Goal: Information Seeking & Learning: Understand process/instructions

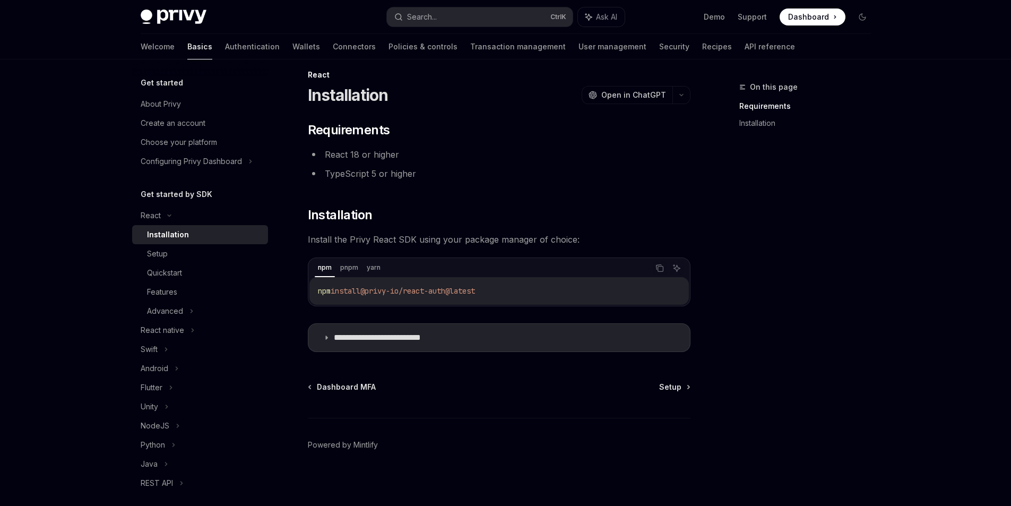
scroll to position [16, 0]
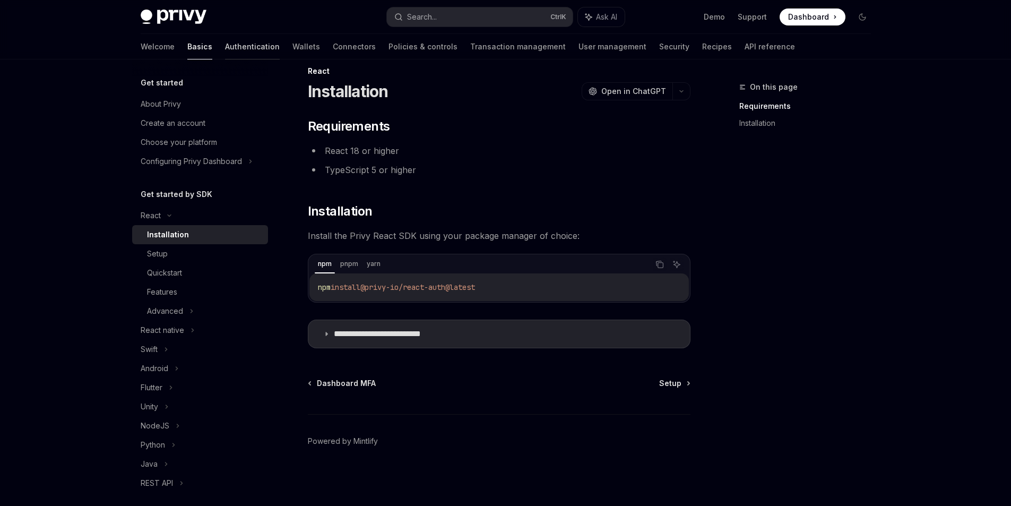
click at [225, 51] on link "Authentication" at bounding box center [252, 46] width 55 height 25
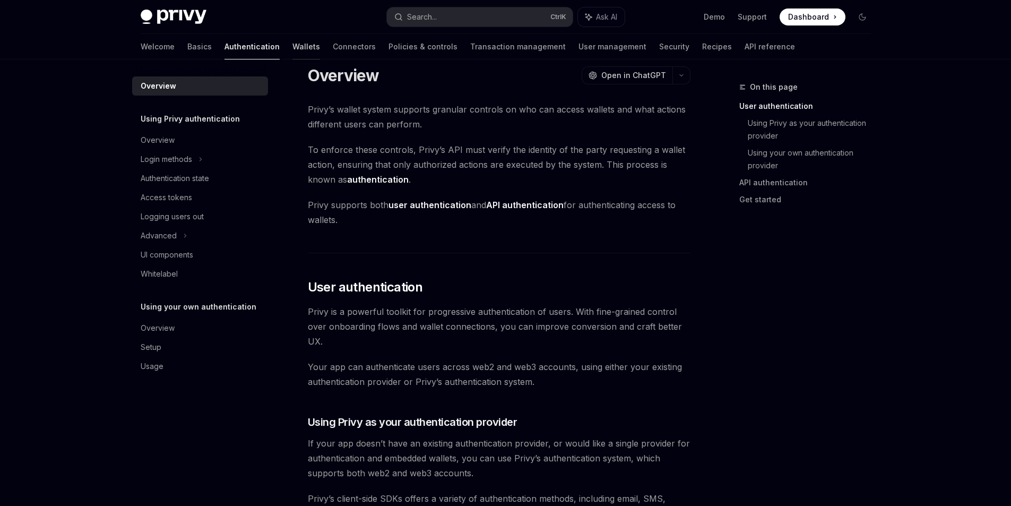
click at [292, 47] on link "Wallets" at bounding box center [306, 46] width 28 height 25
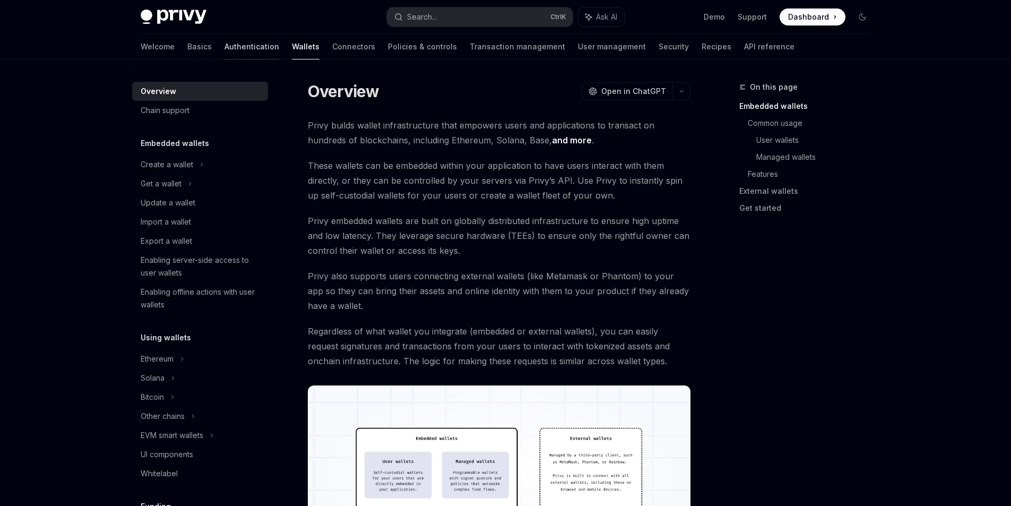
click at [224, 49] on link "Authentication" at bounding box center [251, 46] width 55 height 25
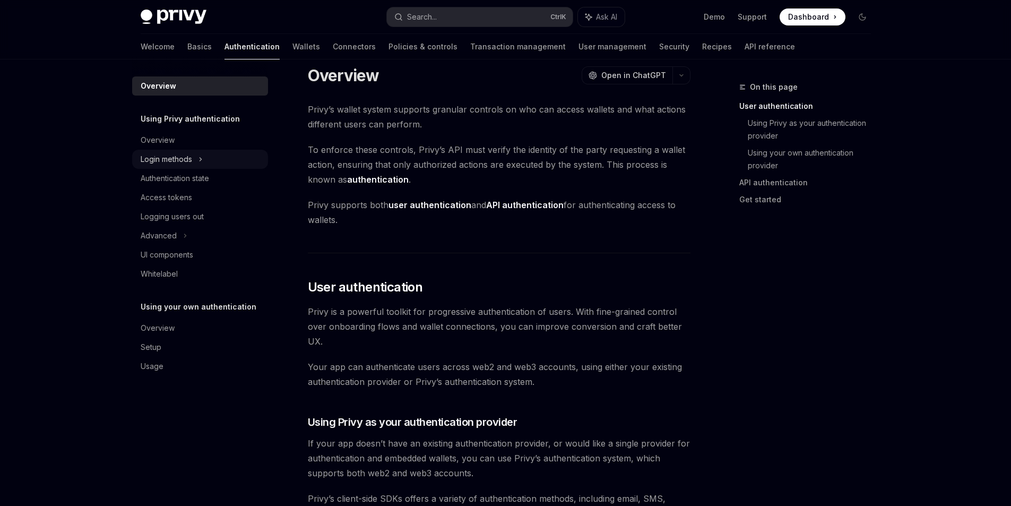
click at [162, 155] on div "Login methods" at bounding box center [166, 159] width 51 height 13
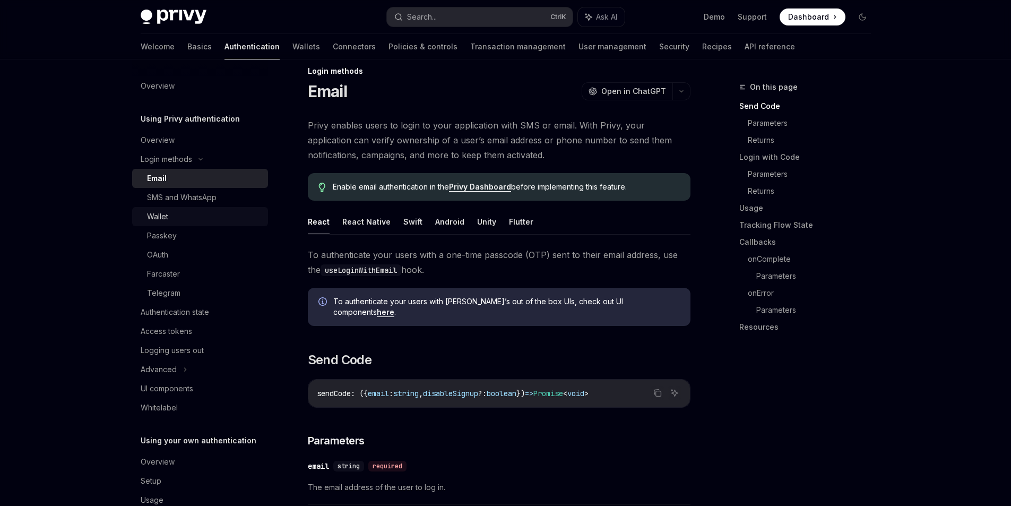
click at [176, 221] on div "Wallet" at bounding box center [204, 216] width 115 height 13
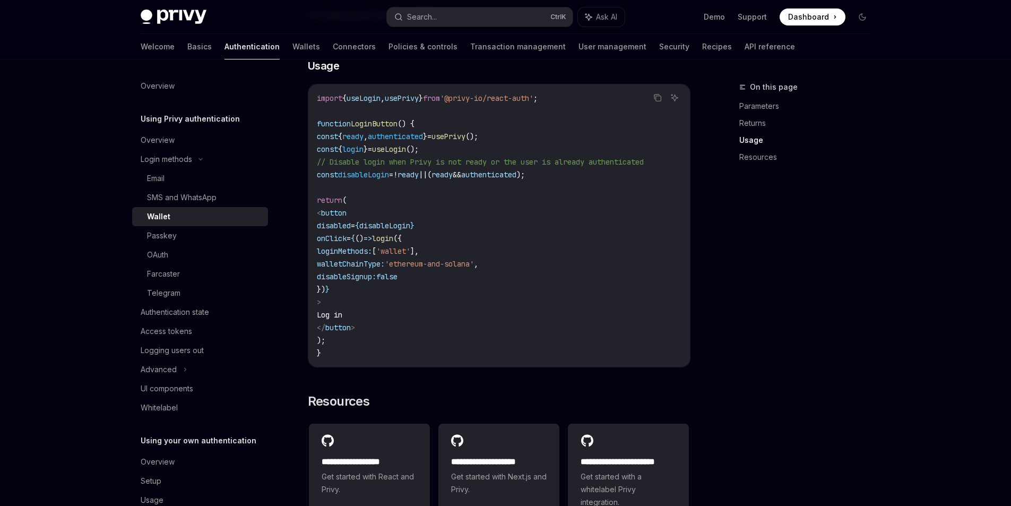
scroll to position [644, 0]
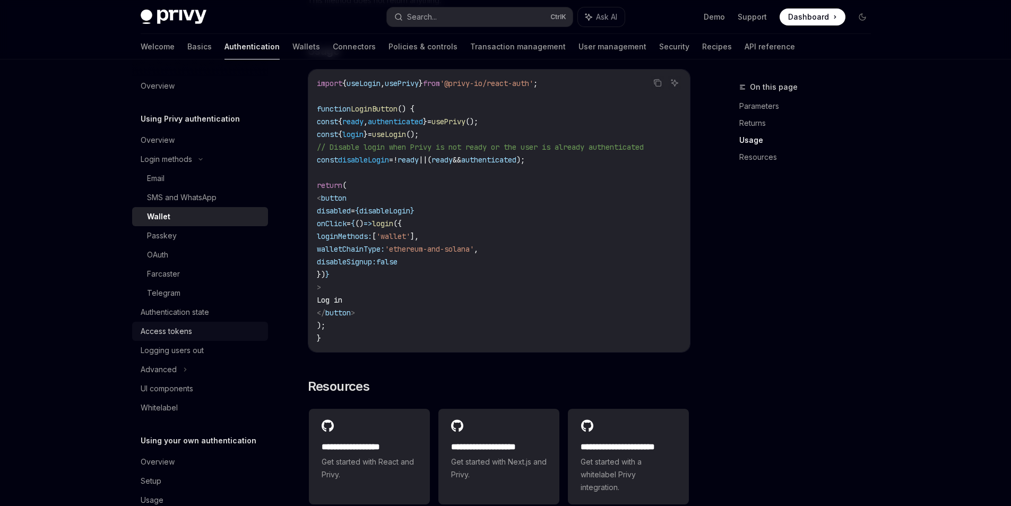
click at [188, 333] on div "Access tokens" at bounding box center [166, 331] width 51 height 13
type textarea "*"
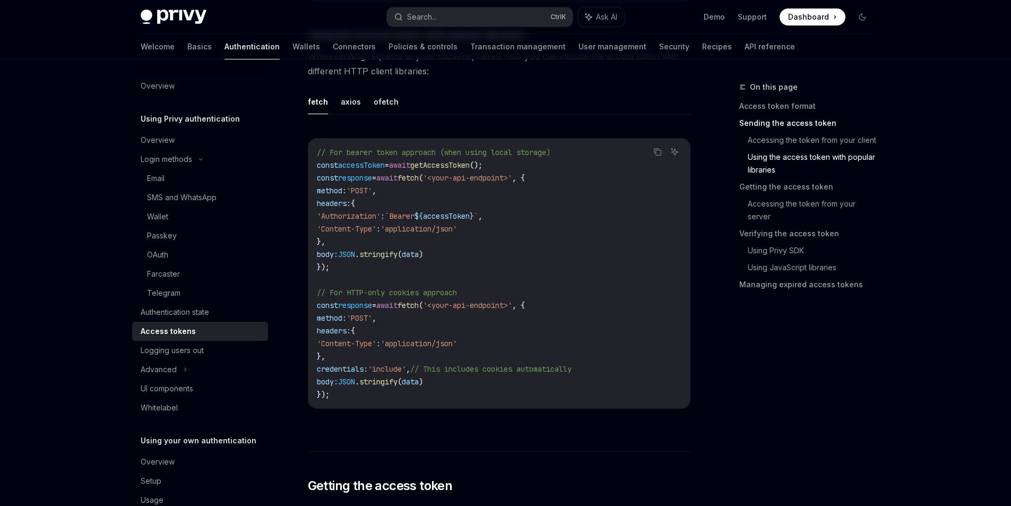
scroll to position [951, 0]
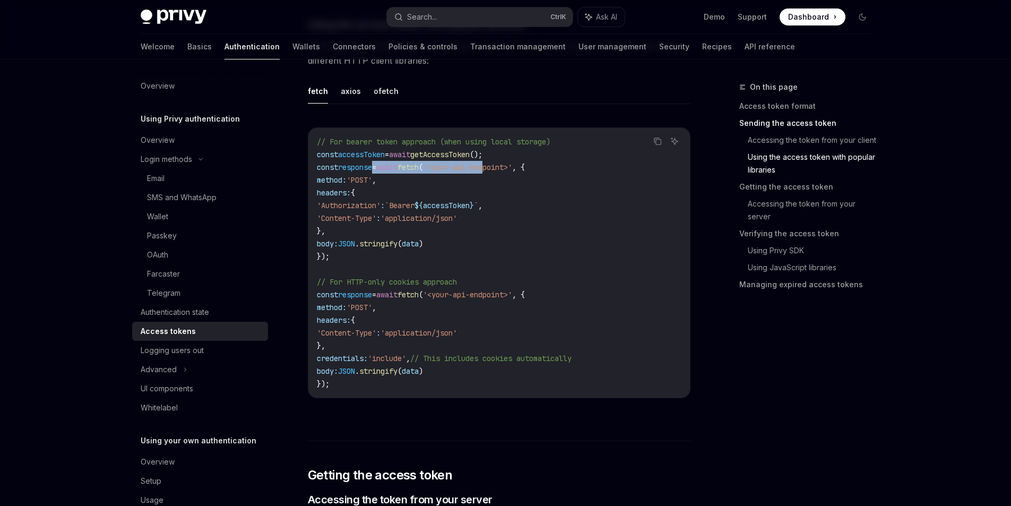
drag, startPoint x: 437, startPoint y: 168, endPoint x: 506, endPoint y: 167, distance: 69.0
click at [506, 167] on span "const response = await fetch ( '<your-api-endpoint>' , {" at bounding box center [421, 167] width 208 height 10
click at [525, 214] on code "// For bearer token approach (when using local storage) const accessToken = awa…" at bounding box center [499, 262] width 365 height 255
click at [414, 206] on span "`Bearer" at bounding box center [400, 206] width 30 height 10
drag, startPoint x: 419, startPoint y: 206, endPoint x: 489, endPoint y: 202, distance: 70.1
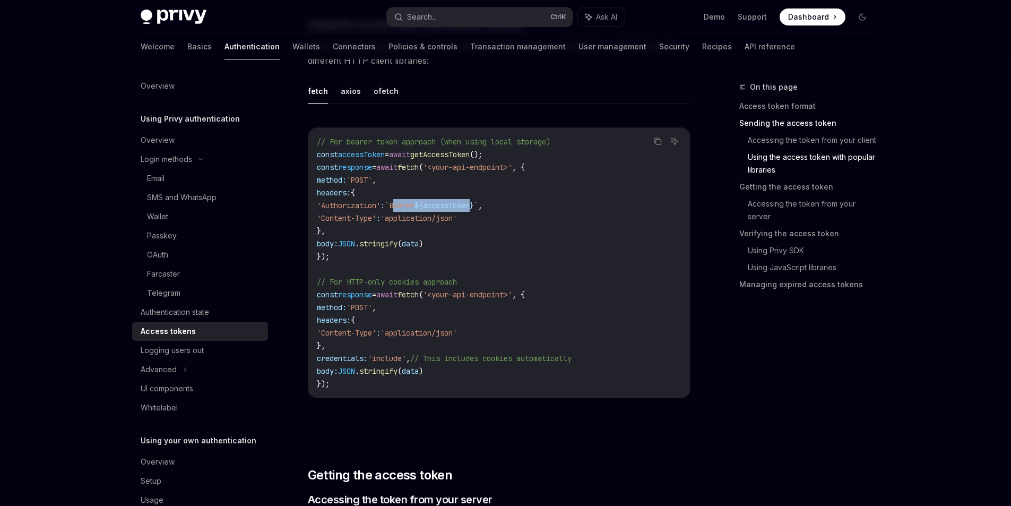
click at [482, 202] on span "'Authorization' : `Bearer ${ accessToken } ` ," at bounding box center [400, 206] width 166 height 10
click at [483, 230] on code "// For bearer token approach (when using local storage) const accessToken = awa…" at bounding box center [499, 262] width 365 height 255
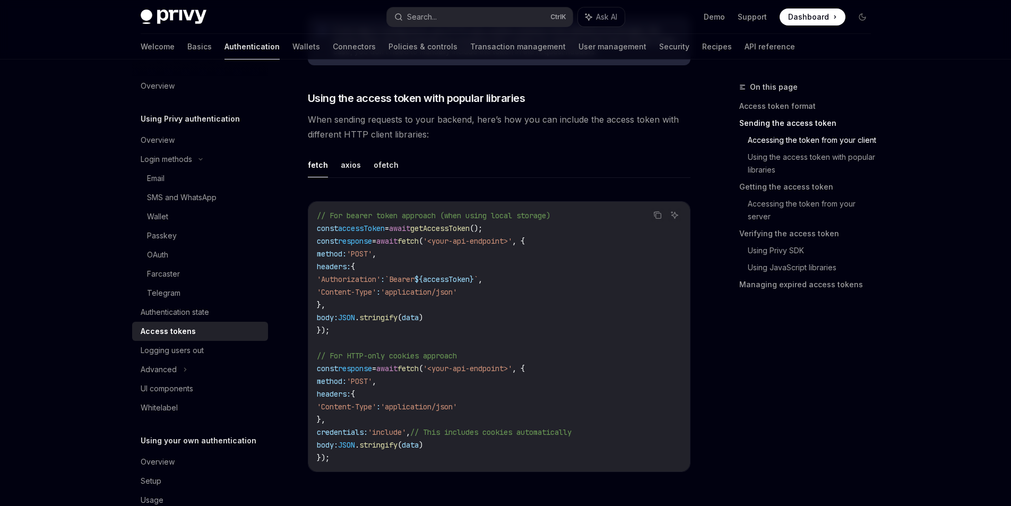
scroll to position [901, 0]
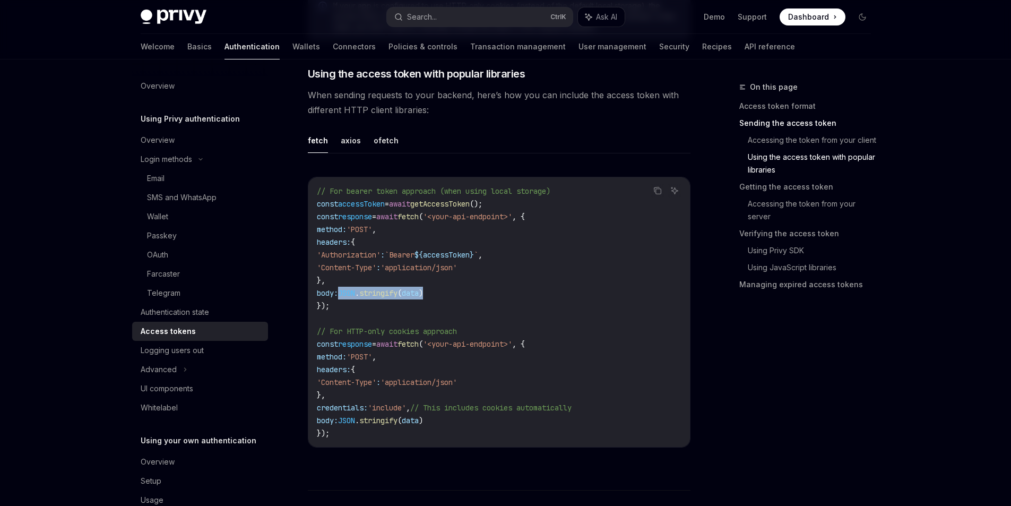
drag, startPoint x: 368, startPoint y: 293, endPoint x: 486, endPoint y: 293, distance: 117.8
click at [486, 293] on code "// For bearer token approach (when using local storage) const accessToken = awa…" at bounding box center [499, 312] width 365 height 255
click at [486, 298] on code "// For bearer token approach (when using local storage) const accessToken = awa…" at bounding box center [499, 312] width 365 height 255
